Goal: Task Accomplishment & Management: Manage account settings

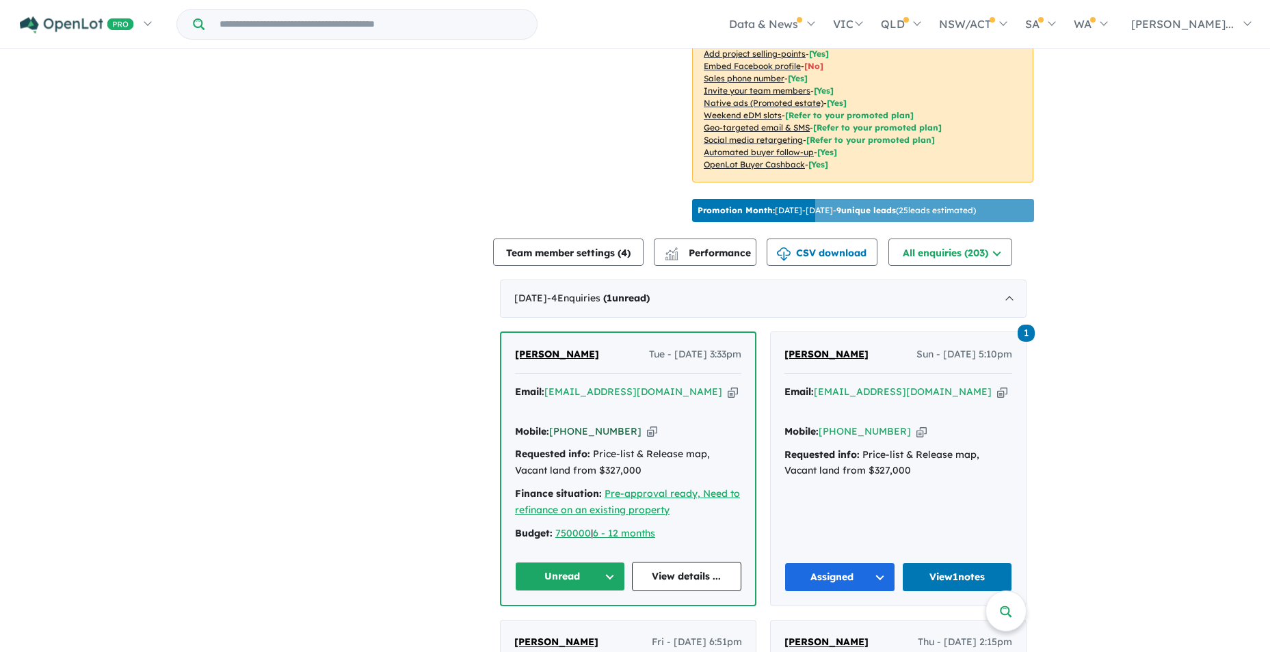
scroll to position [342, 0]
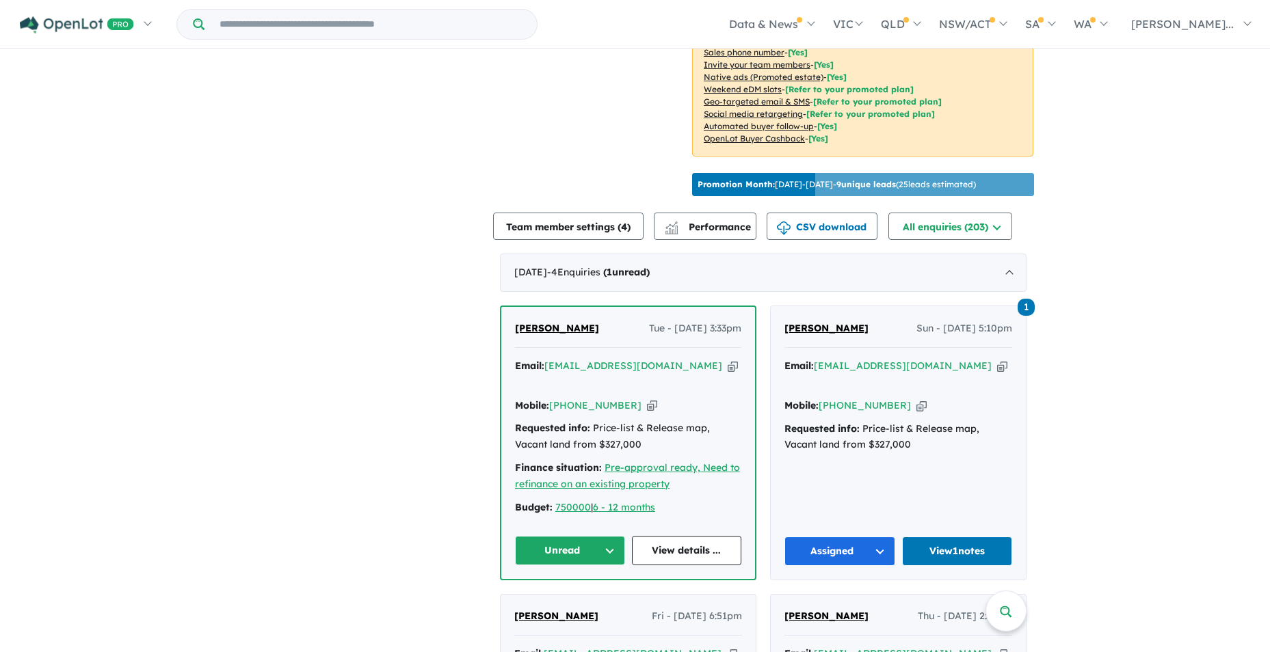
click at [605, 536] on button "Unread" at bounding box center [570, 550] width 110 height 29
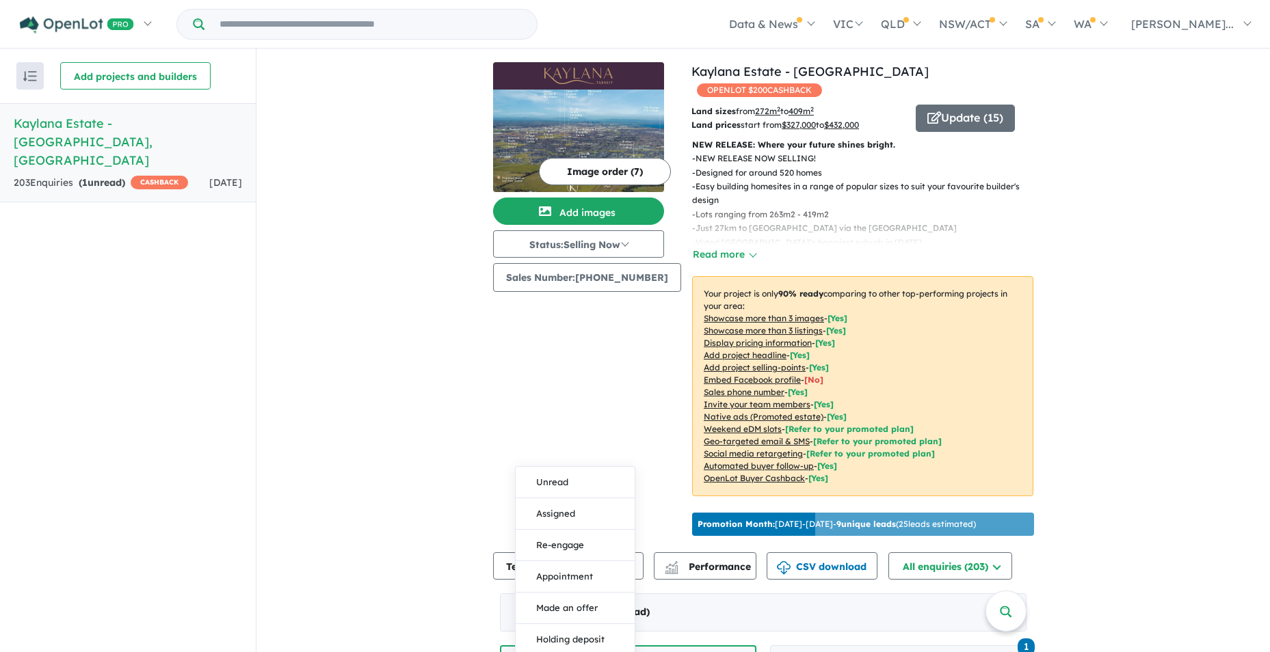
scroll to position [2, 0]
click at [578, 498] on button "Assigned" at bounding box center [574, 513] width 119 height 31
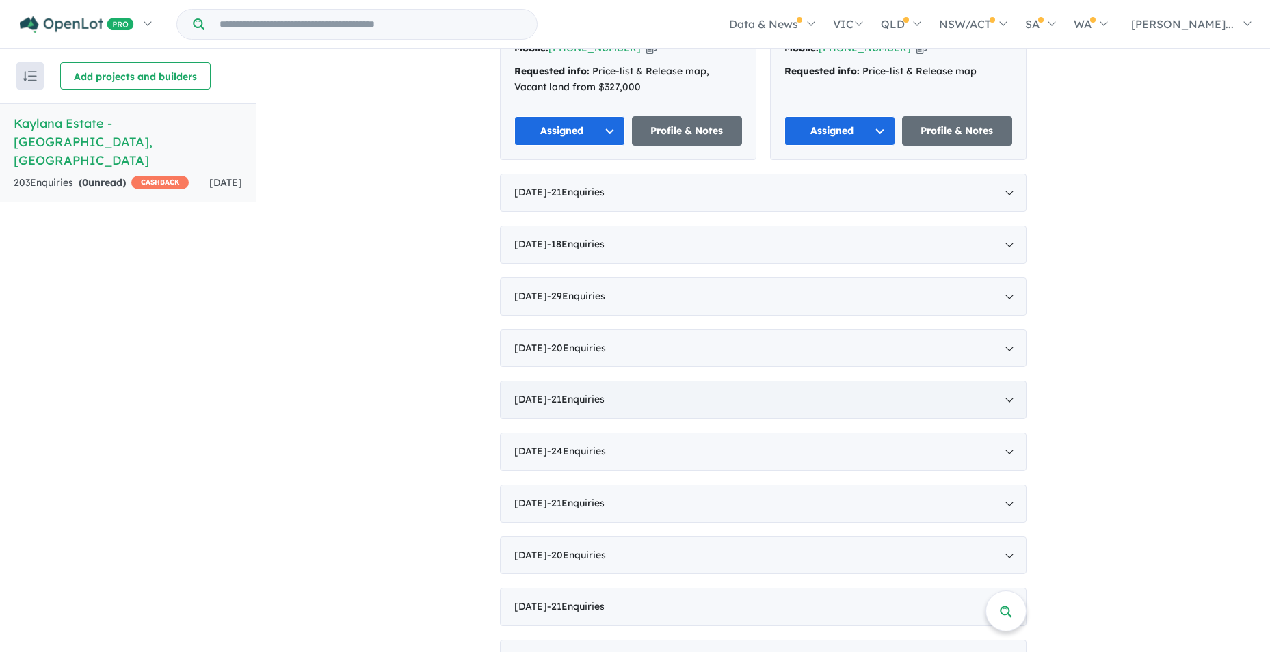
scroll to position [986, 0]
click at [551, 277] on div "[DATE] - 29 Enquir ies ( 0 unread)" at bounding box center [763, 296] width 526 height 38
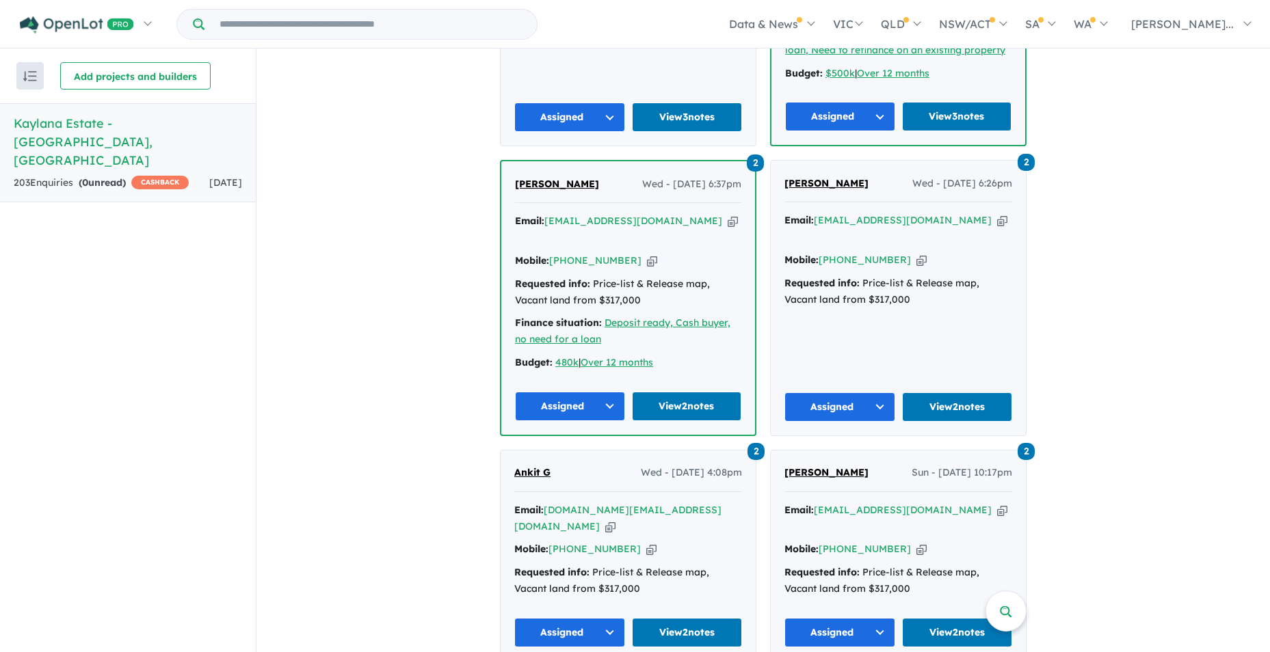
scroll to position [4006, 0]
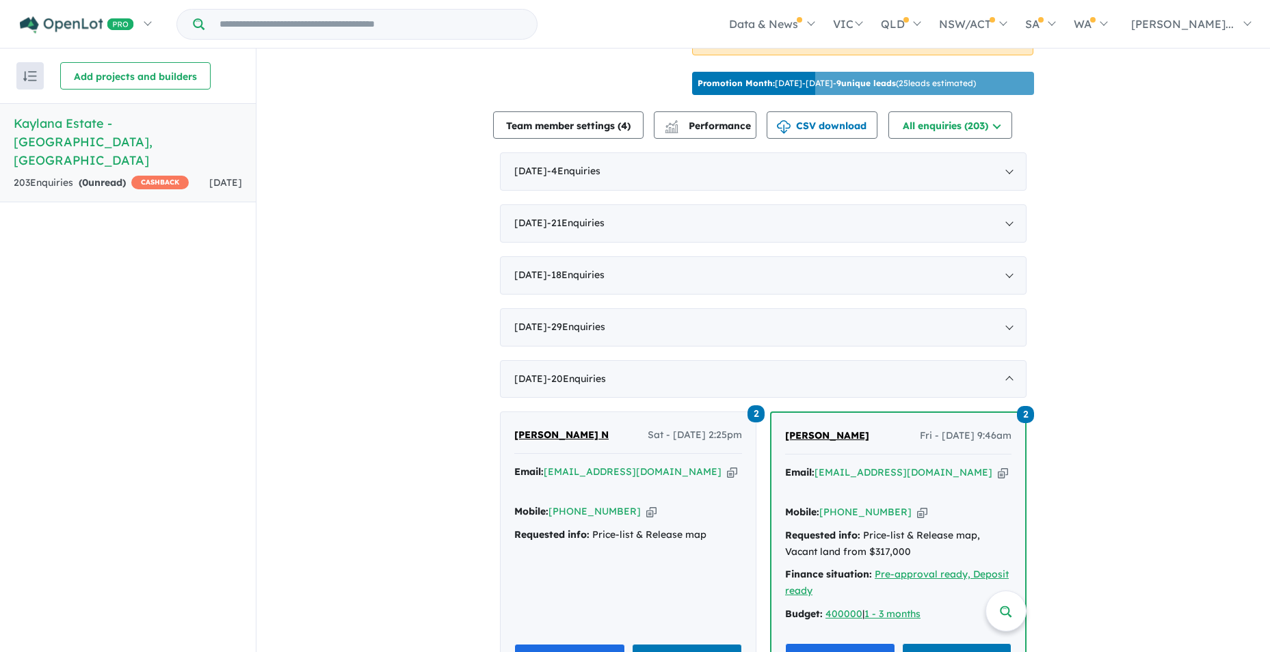
scroll to position [442, 0]
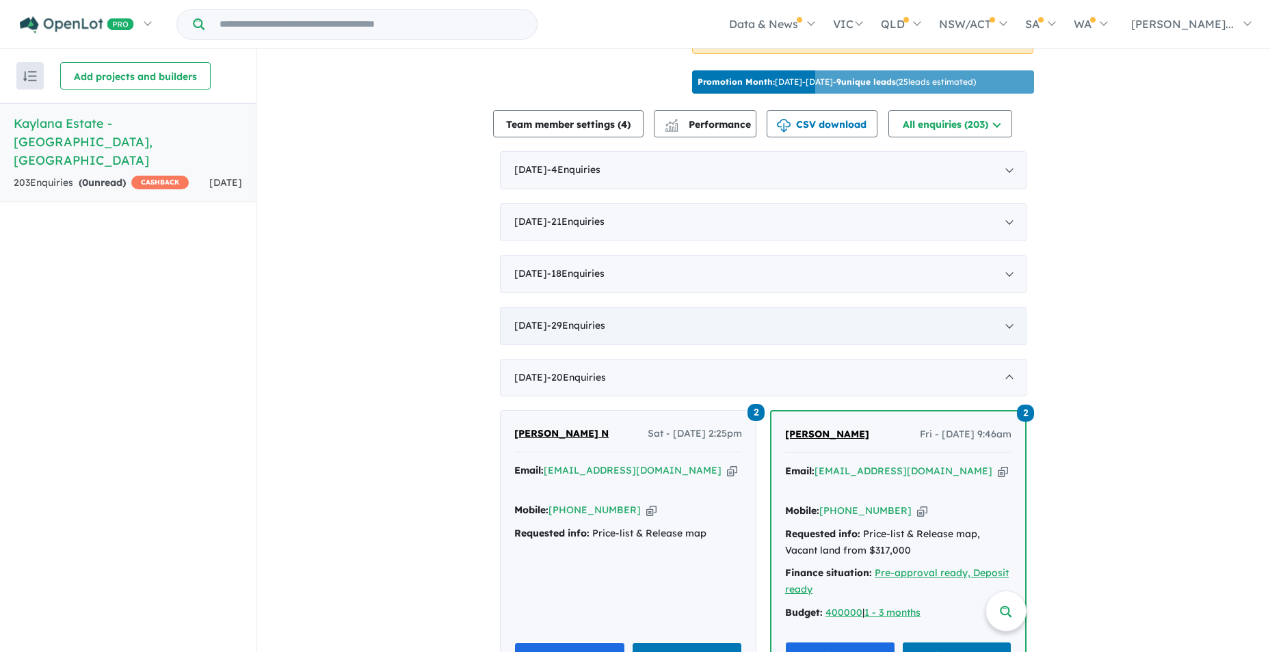
click at [550, 319] on div "[DATE] - 29 Enquir ies ( 0 unread)" at bounding box center [763, 326] width 526 height 38
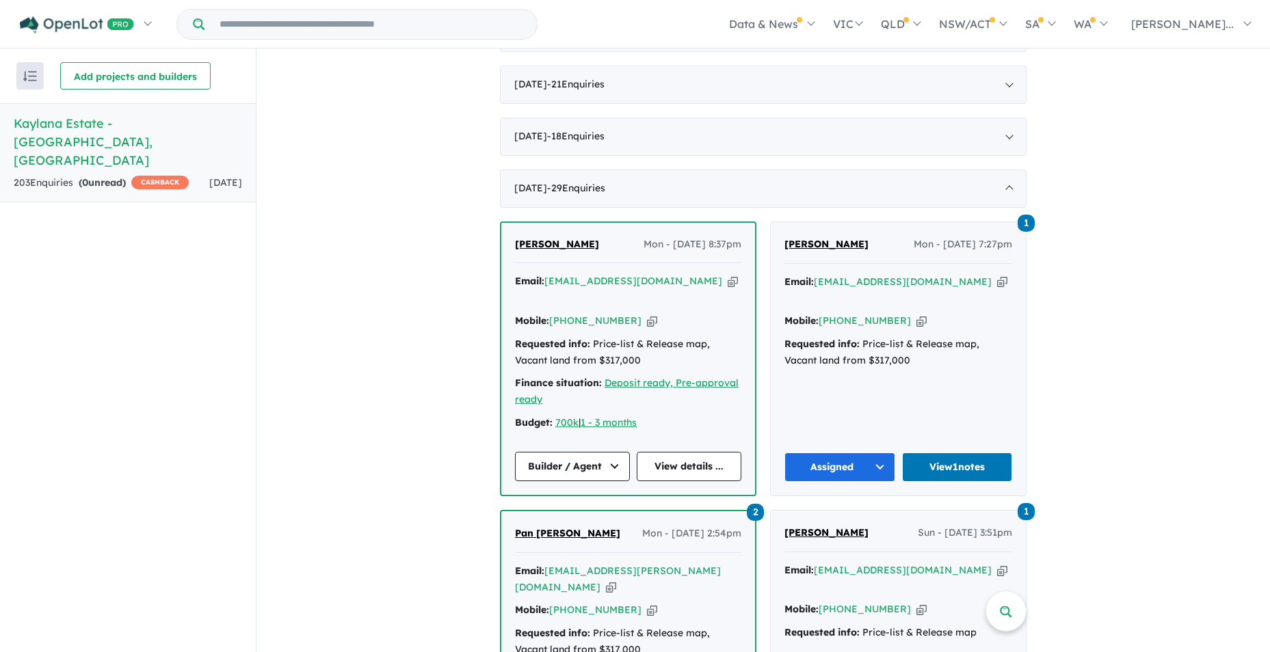
scroll to position [579, 0]
click at [587, 135] on span "- 18 Enquir ies ( 0 unread)" at bounding box center [575, 137] width 57 height 12
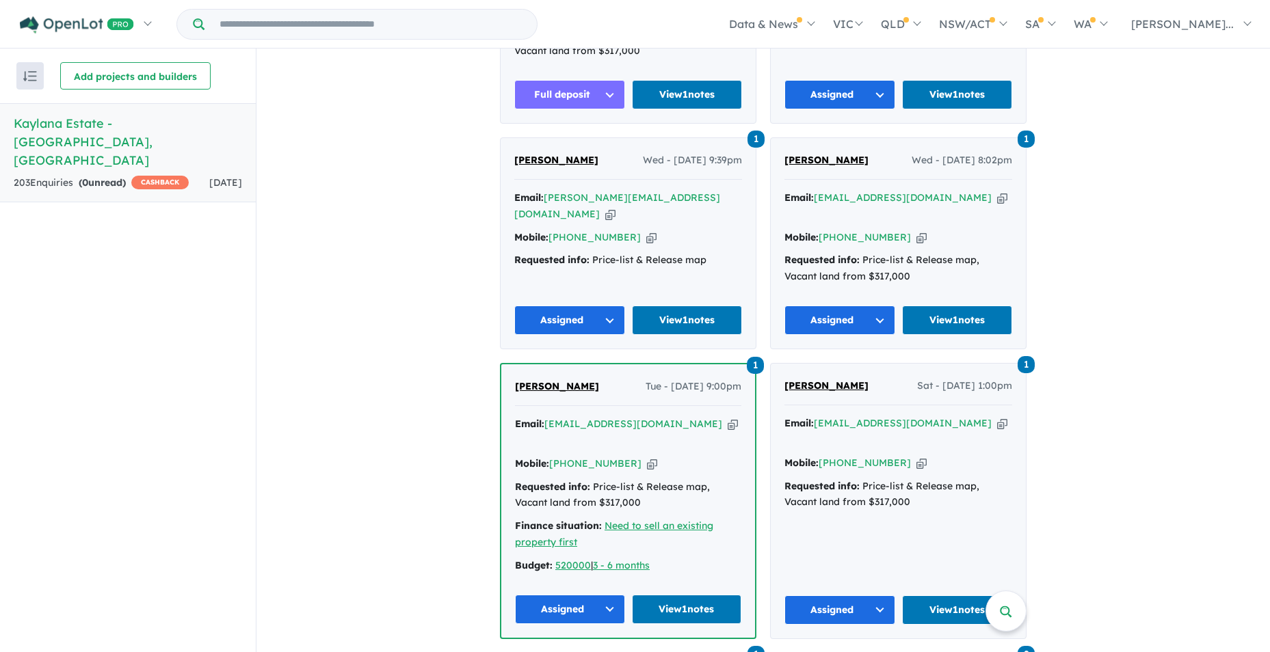
scroll to position [2151, 0]
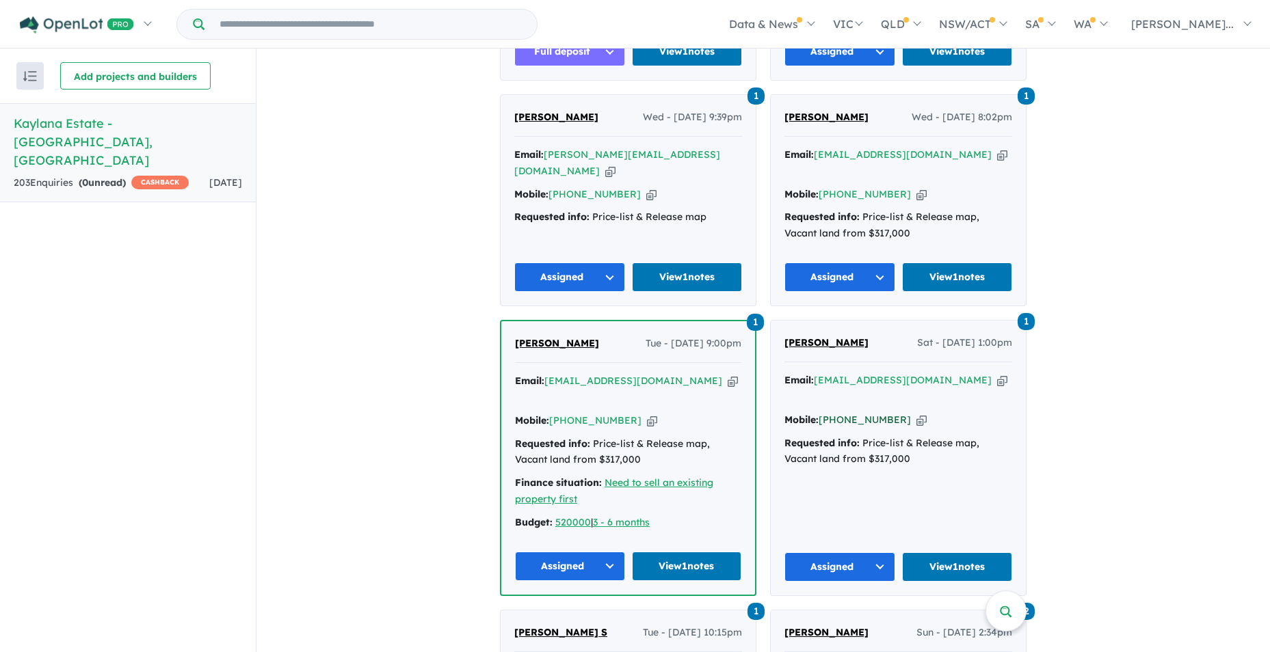
drag, startPoint x: 890, startPoint y: 300, endPoint x: 821, endPoint y: 296, distance: 69.2
click at [821, 412] on div "Mobile: [PHONE_NUMBER] Copied!" at bounding box center [898, 420] width 228 height 16
drag, startPoint x: 821, startPoint y: 296, endPoint x: 838, endPoint y: 295, distance: 17.1
copy link "[PHONE_NUMBER]"
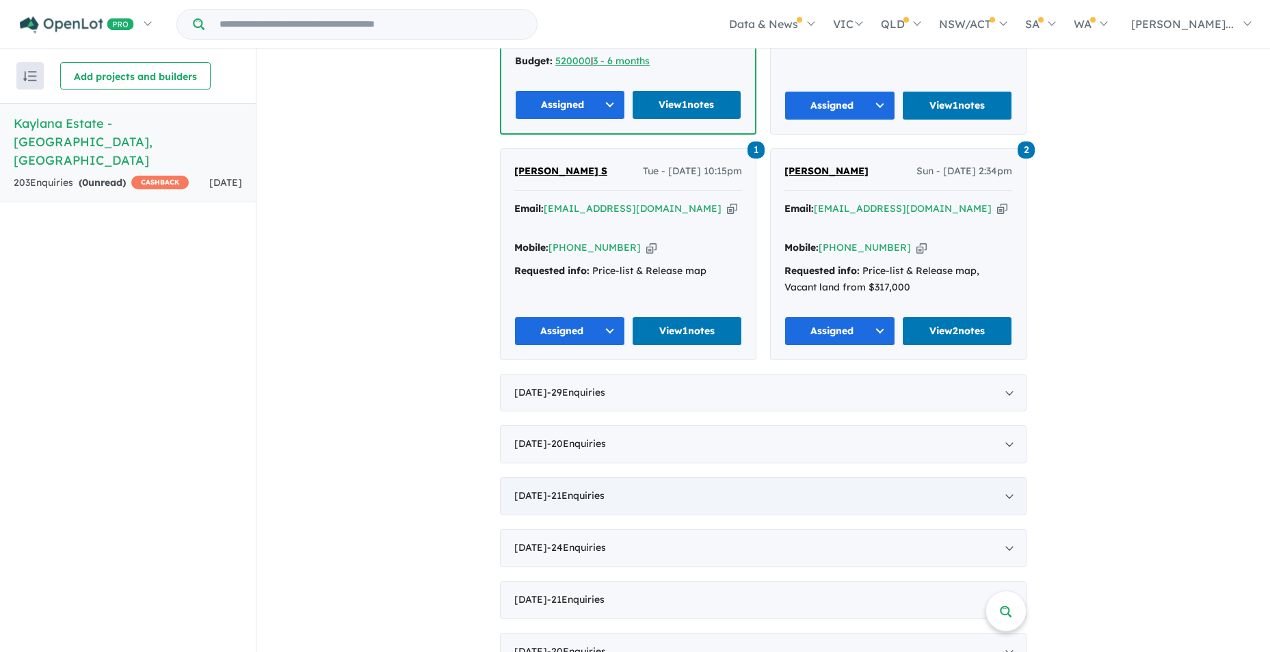
click at [565, 490] on span "- 21 Enquir ies ( 0 unread)" at bounding box center [575, 496] width 57 height 12
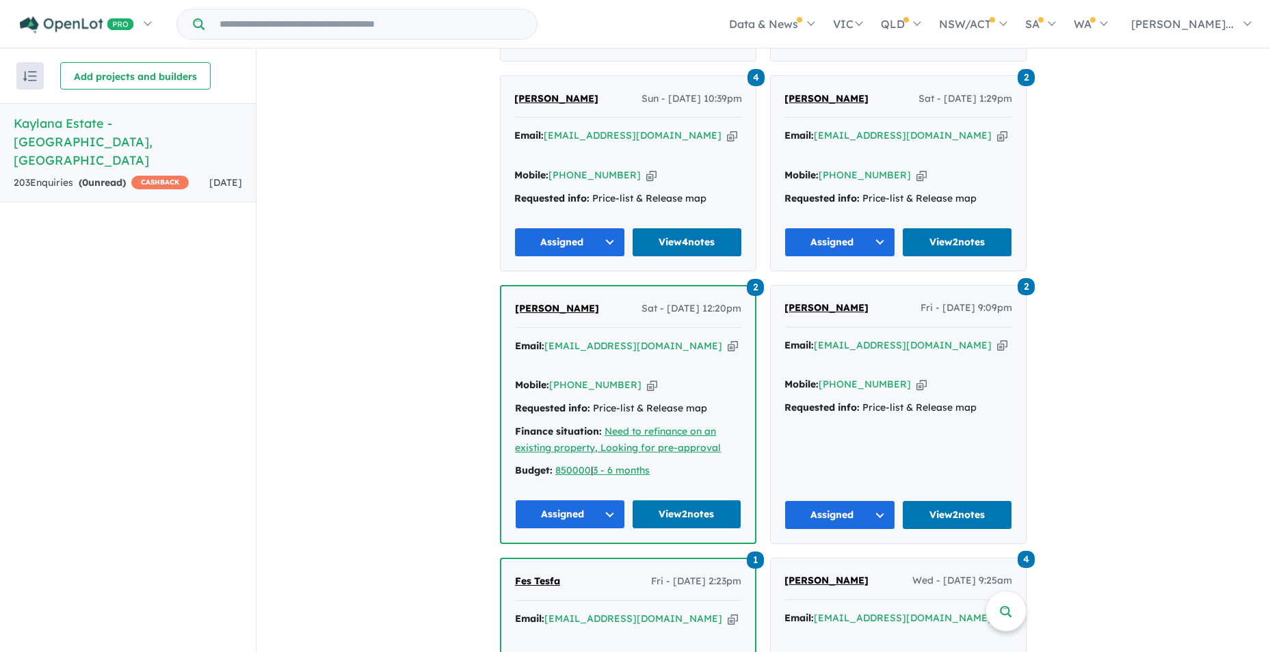
scroll to position [1069, 0]
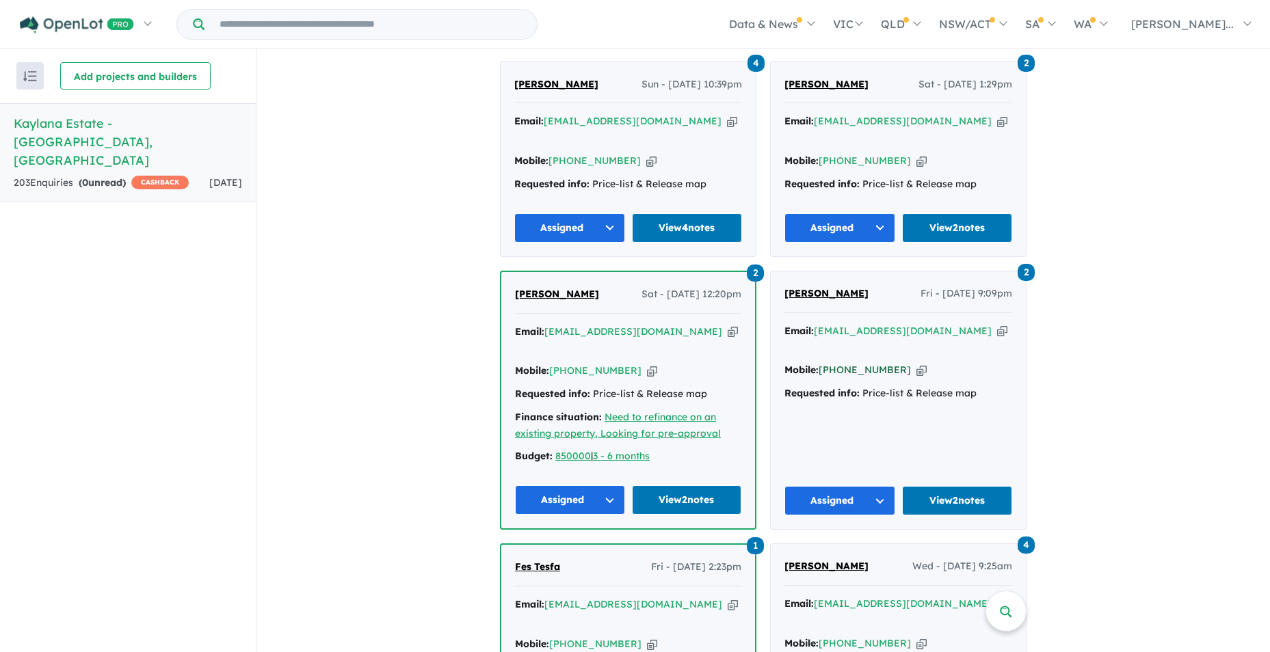
drag, startPoint x: 892, startPoint y: 314, endPoint x: 820, endPoint y: 318, distance: 71.9
click at [820, 362] on div "Mobile: [PHONE_NUMBER] Copied!" at bounding box center [898, 370] width 228 height 16
drag, startPoint x: 820, startPoint y: 318, endPoint x: 829, endPoint y: 317, distance: 8.3
copy link "[PHONE_NUMBER]"
